Goal: Register for event/course

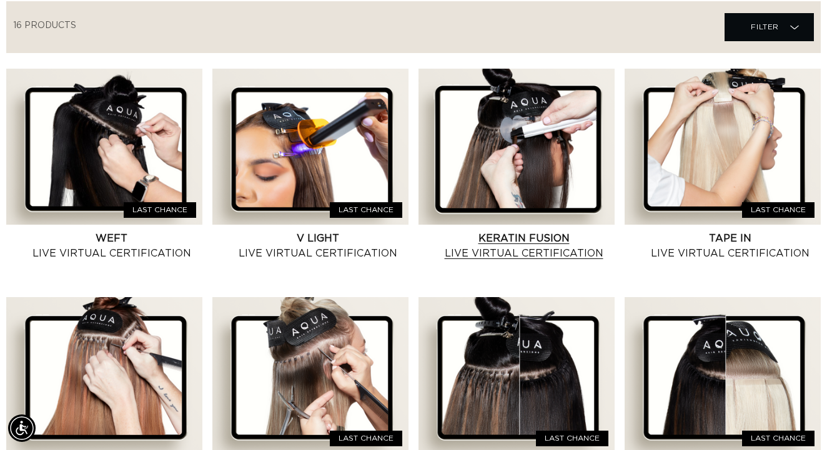
scroll to position [0, 738]
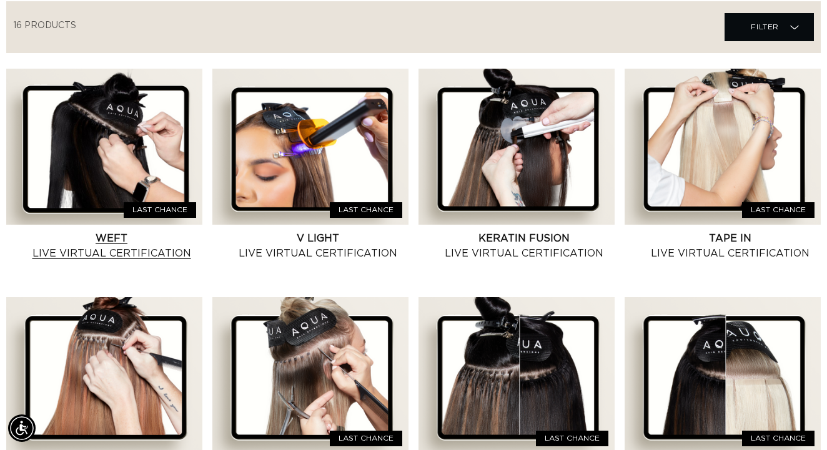
click at [126, 231] on link "Weft Live Virtual Certification" at bounding box center [112, 246] width 182 height 30
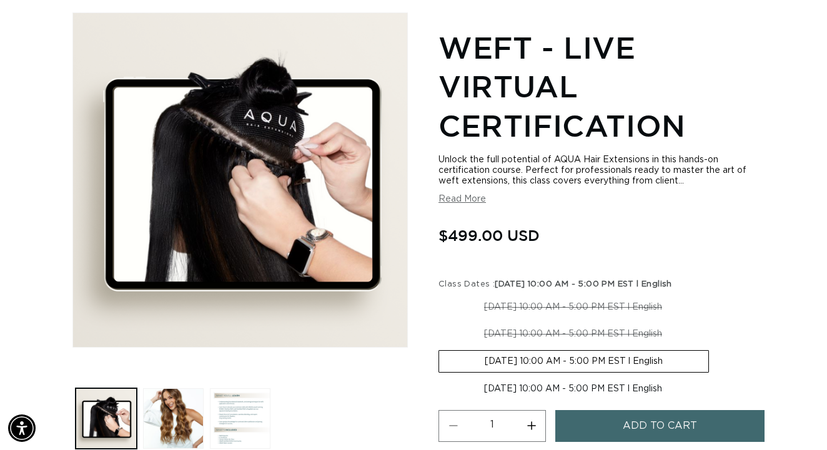
scroll to position [0, 1476]
click at [471, 203] on button "Read More" at bounding box center [461, 199] width 47 height 11
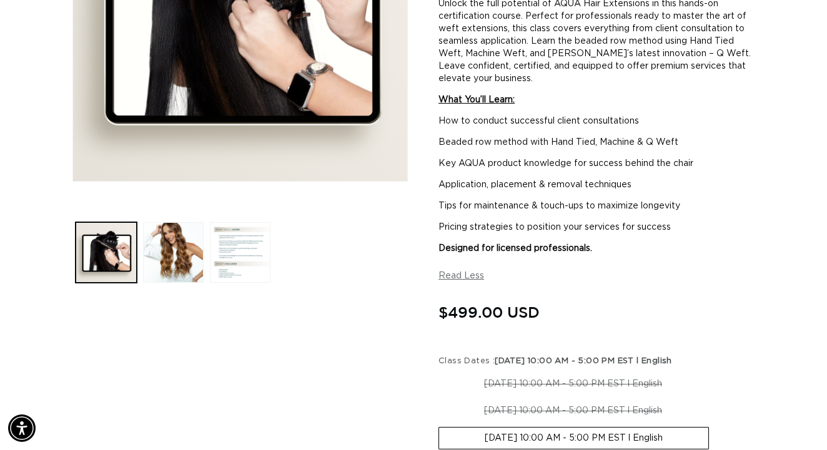
scroll to position [456, 0]
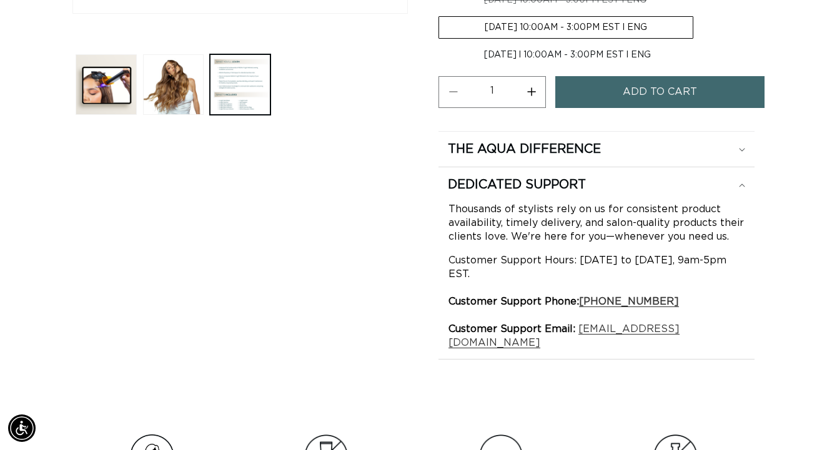
scroll to position [0, 738]
